Goal: Information Seeking & Learning: Learn about a topic

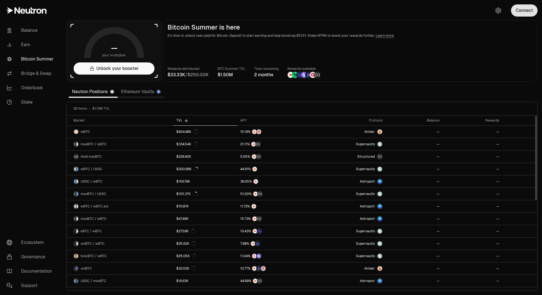
click at [529, 16] on button "Connect" at bounding box center [524, 10] width 27 height 12
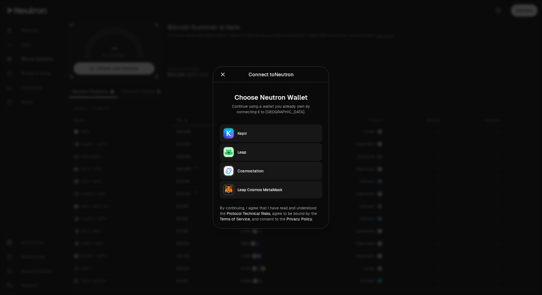
click at [283, 139] on button "Keplr" at bounding box center [271, 134] width 102 height 18
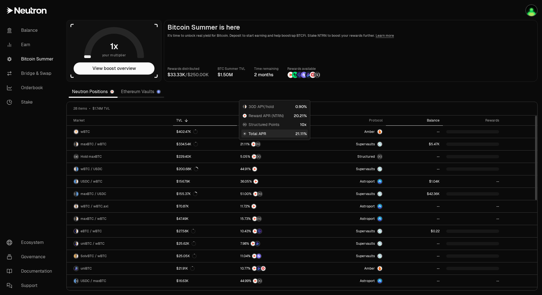
click at [435, 119] on div "Balance" at bounding box center [414, 120] width 50 height 4
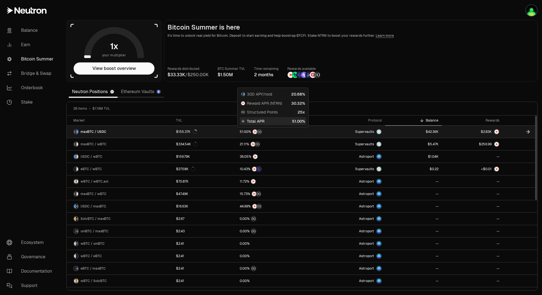
click at [216, 134] on link "$155.37K" at bounding box center [205, 132] width 64 height 12
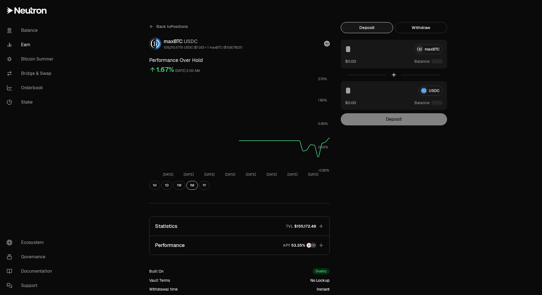
click at [515, 14] on button "button" at bounding box center [523, 10] width 35 height 21
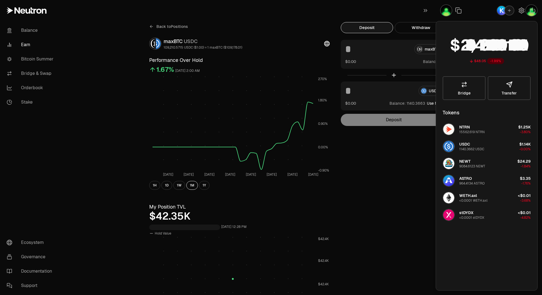
click at [404, 215] on div "Back to Positions maxBTC USDC 109,210.5715 USDC ($1.00) = 1 maxBTC ($109,178.01…" at bounding box center [301, 262] width 319 height 480
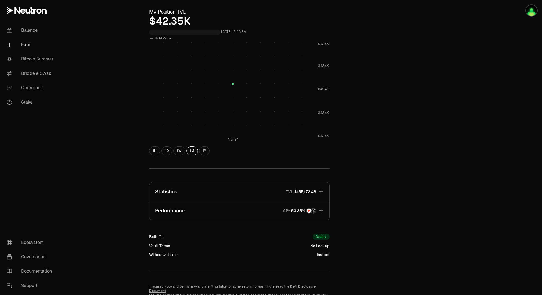
scroll to position [224, 0]
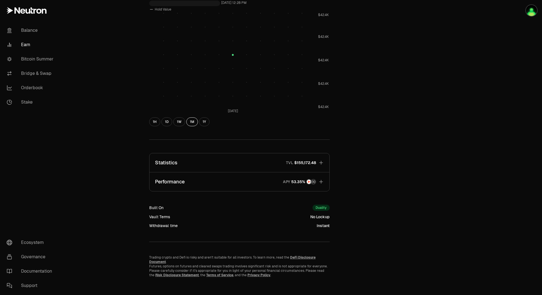
click at [234, 180] on button "Performance APY" at bounding box center [239, 182] width 180 height 19
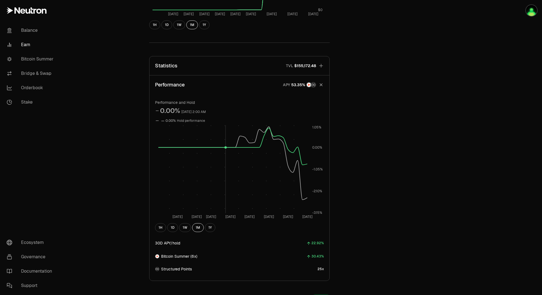
scroll to position [273, 0]
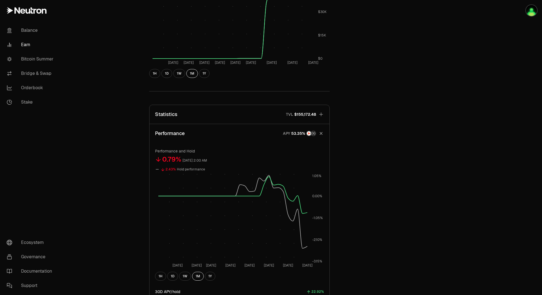
click at [222, 116] on button "Statistics TVL $155,172.48" at bounding box center [239, 114] width 180 height 19
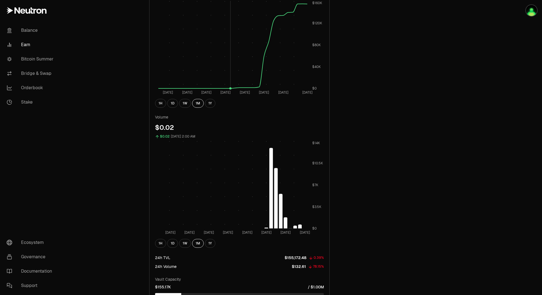
scroll to position [494, 0]
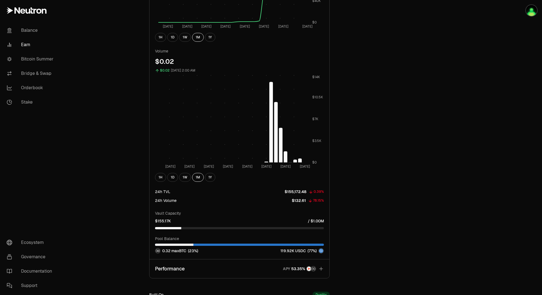
click at [211, 263] on button "Performance APY" at bounding box center [239, 269] width 180 height 19
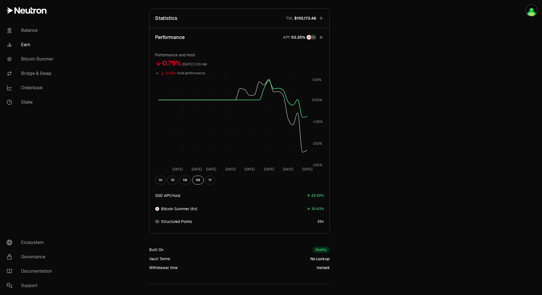
scroll to position [356, 0]
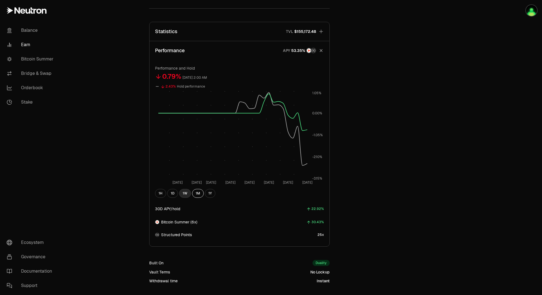
click at [184, 193] on button "1W" at bounding box center [185, 193] width 12 height 9
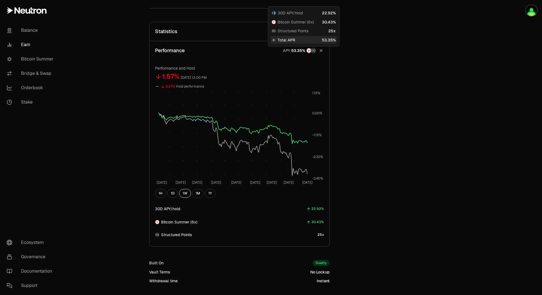
click at [380, 66] on div "Back to Positions maxBTC USDC 109,210.5715 USDC ($1.00) = 1 maxBTC ($109,178.01…" at bounding box center [301, -1] width 319 height 667
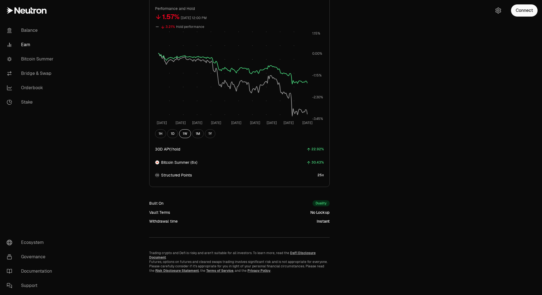
scroll to position [195, 0]
